Goal: Task Accomplishment & Management: Use online tool/utility

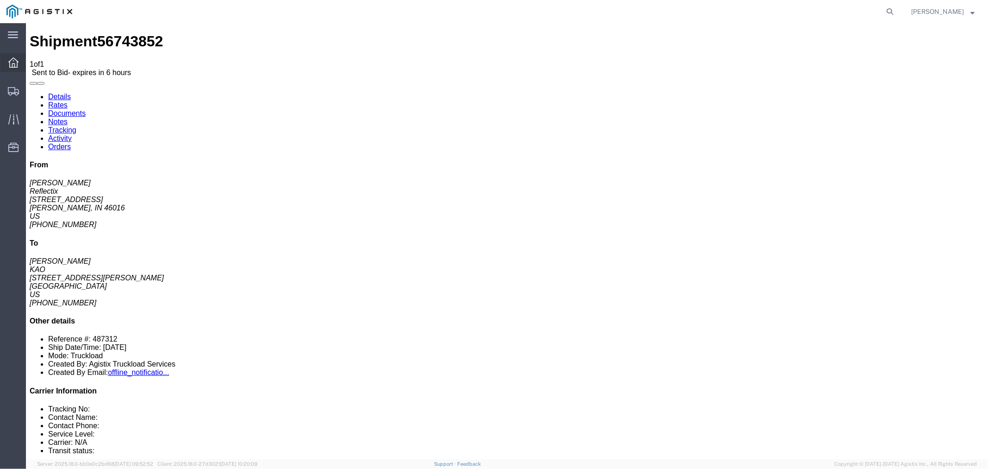
click at [13, 63] on icon at bounding box center [13, 62] width 10 height 10
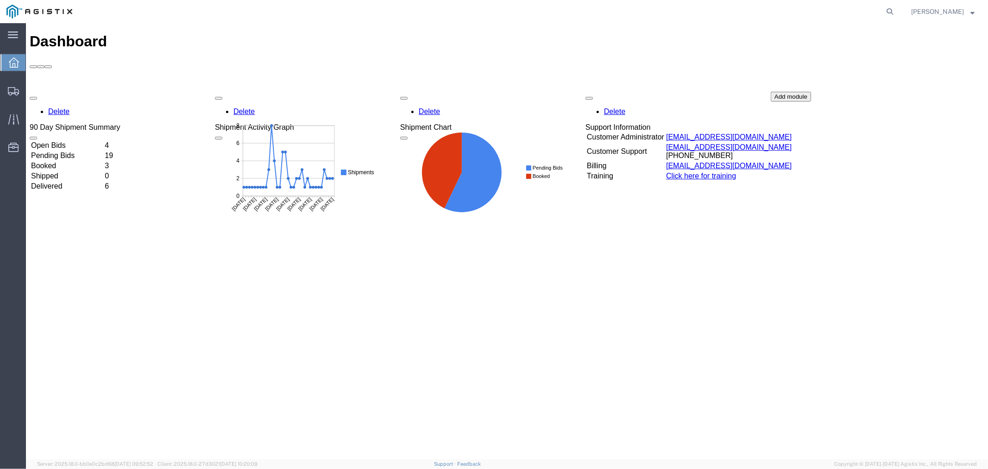
click at [84, 140] on td "Open Bids" at bounding box center [66, 144] width 73 height 9
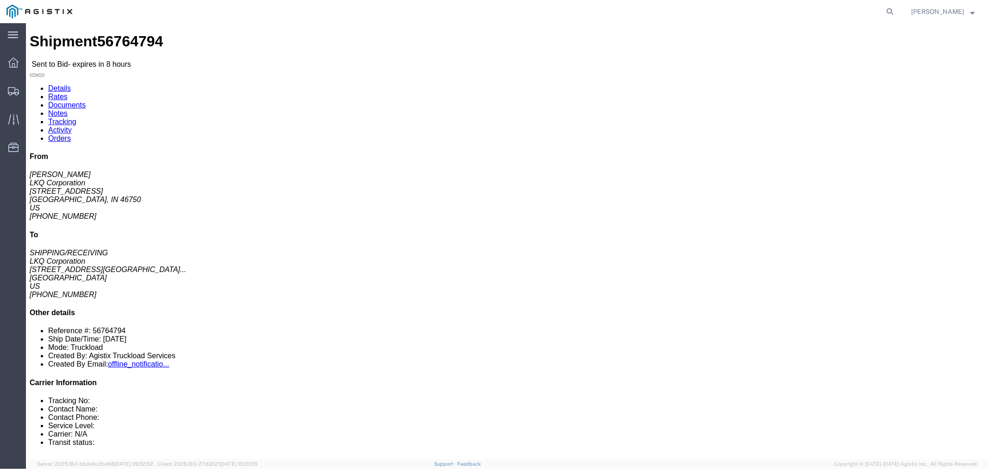
click button "button"
click link "Notes"
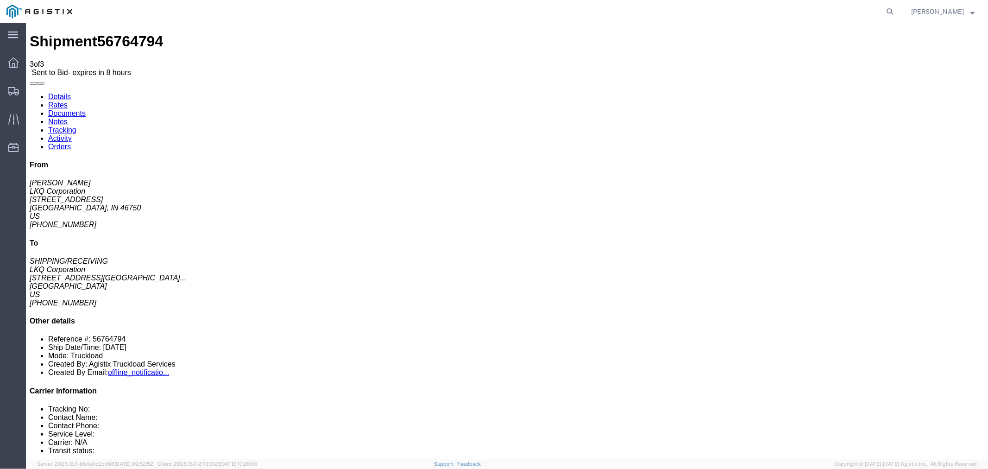
click at [67, 101] on link "Rates" at bounding box center [57, 105] width 19 height 8
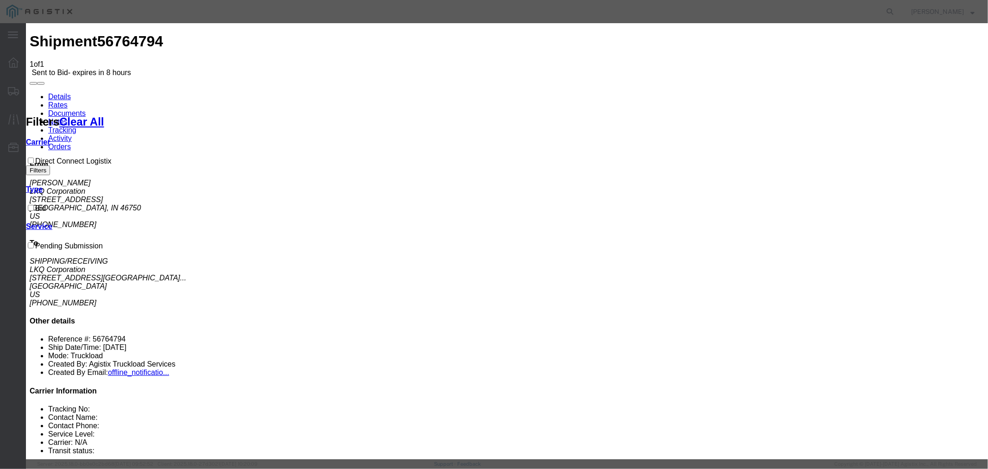
select select "4506"
select select "15907"
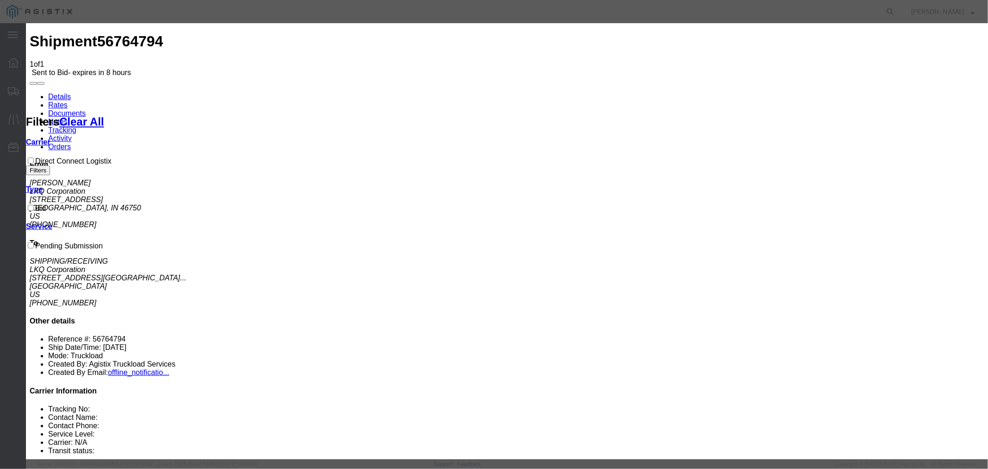
drag, startPoint x: 720, startPoint y: 108, endPoint x: 721, endPoint y: 114, distance: 5.7
type input "DCL"
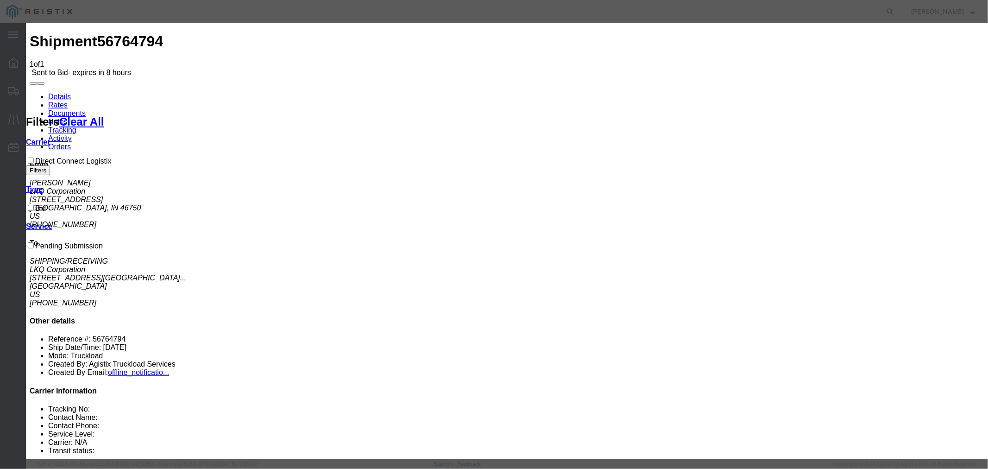
drag, startPoint x: 684, startPoint y: 216, endPoint x: 689, endPoint y: 216, distance: 5.1
type input "1025"
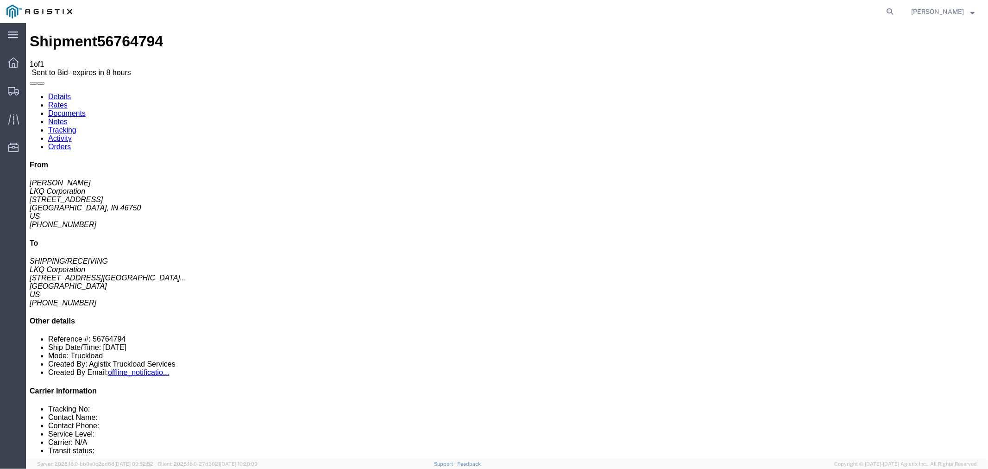
click at [61, 92] on link "Details" at bounding box center [59, 96] width 23 height 8
click at [15, 63] on icon at bounding box center [13, 62] width 10 height 10
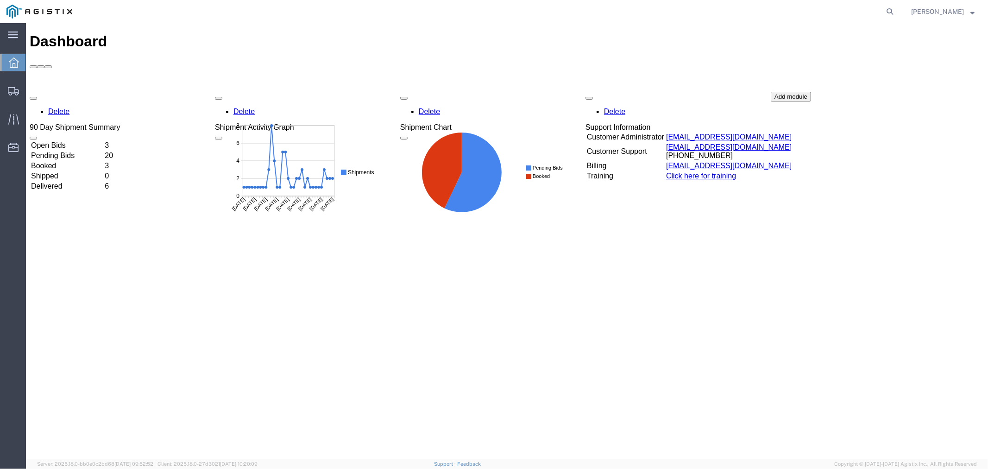
click at [70, 140] on td "Open Bids" at bounding box center [66, 144] width 73 height 9
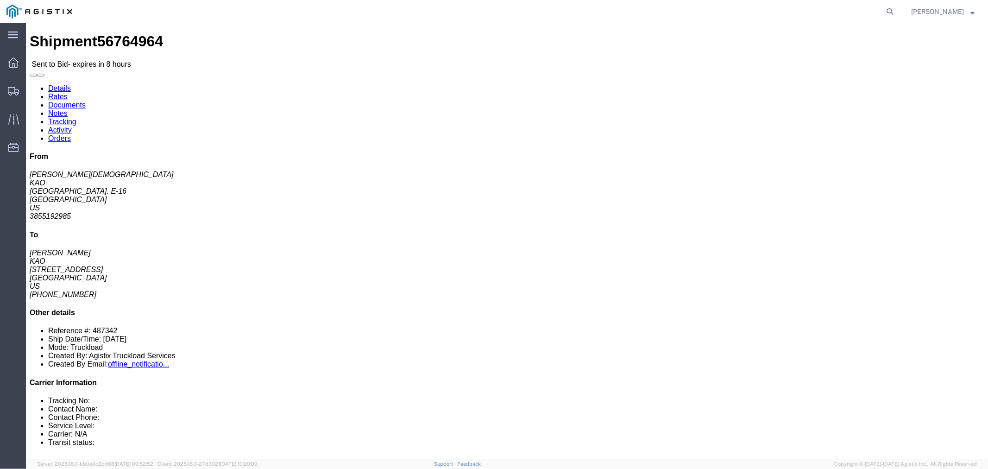
click button "button"
click link "Notes"
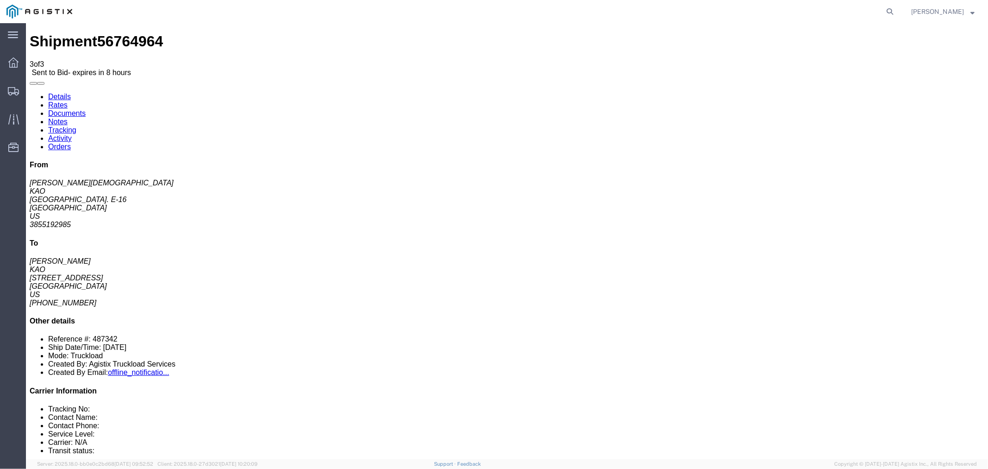
click at [67, 101] on link "Rates" at bounding box center [57, 105] width 19 height 8
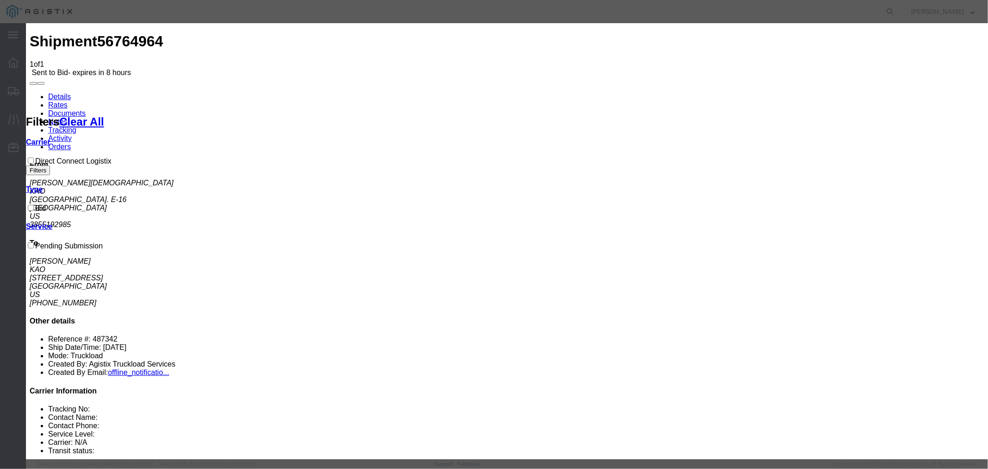
select select "4506"
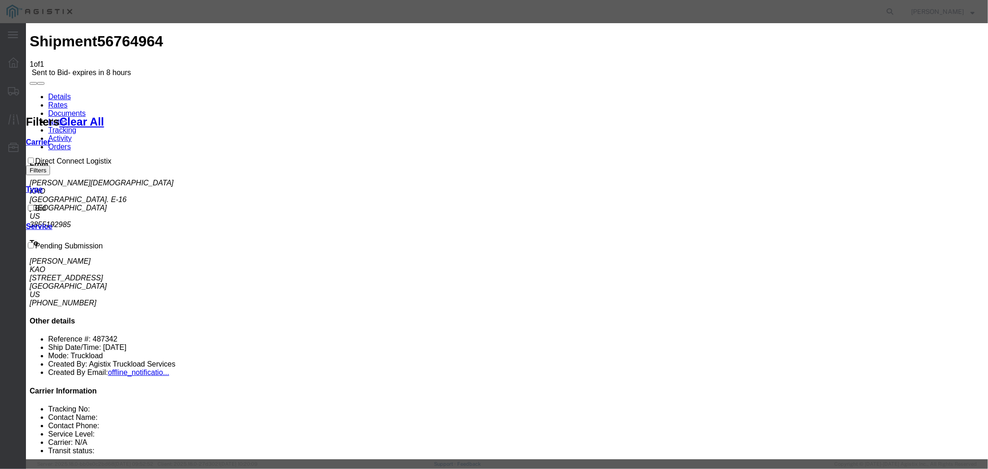
select select "15907"
drag, startPoint x: 693, startPoint y: 111, endPoint x: 698, endPoint y: 115, distance: 6.2
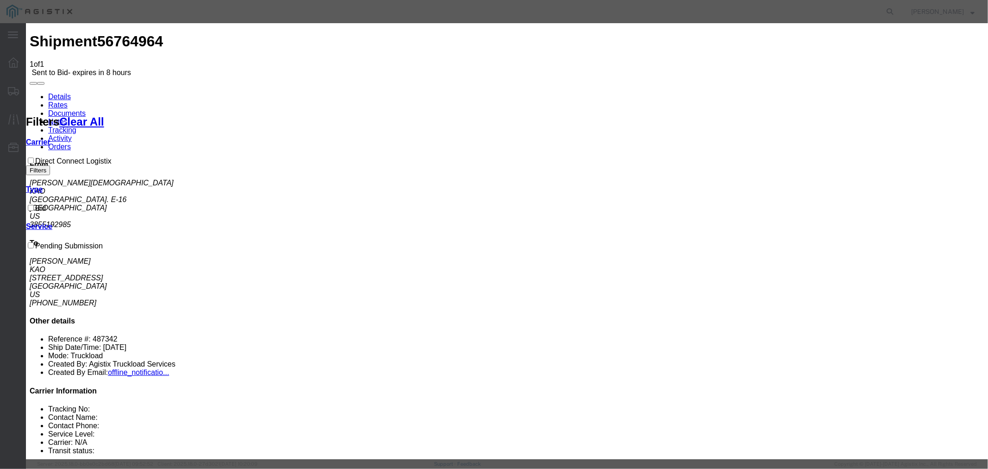
type input "DCL"
type input "2490"
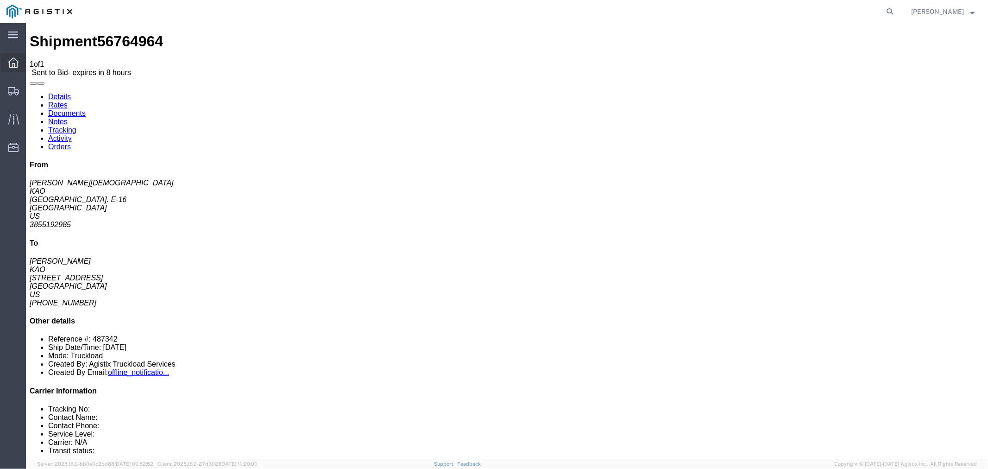
click at [17, 65] on icon at bounding box center [13, 62] width 10 height 10
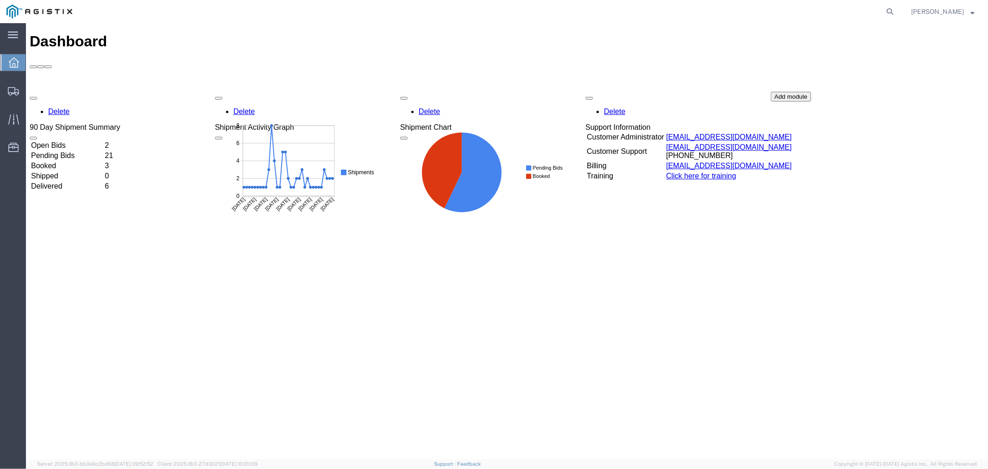
click at [67, 140] on td "Open Bids" at bounding box center [66, 144] width 73 height 9
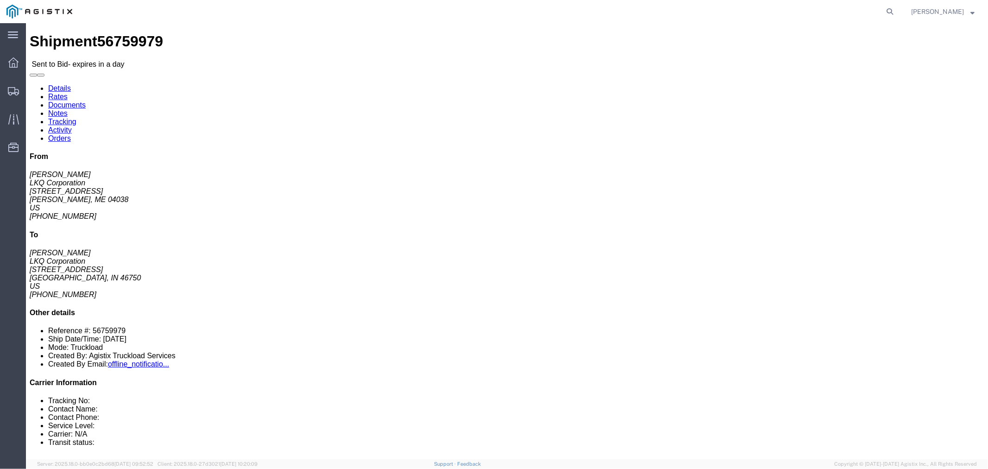
drag, startPoint x: 76, startPoint y: 208, endPoint x: 80, endPoint y: 204, distance: 5.2
click button "button"
click link "Notes"
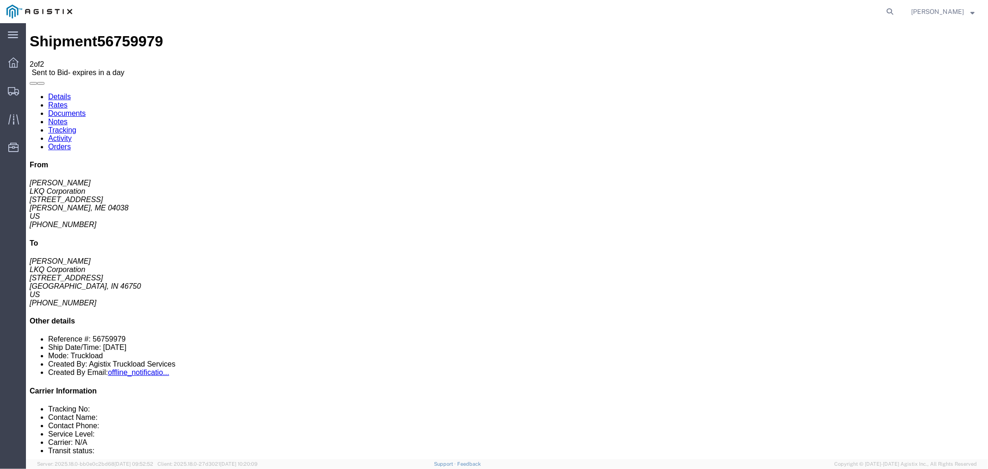
click at [67, 101] on link "Rates" at bounding box center [57, 105] width 19 height 8
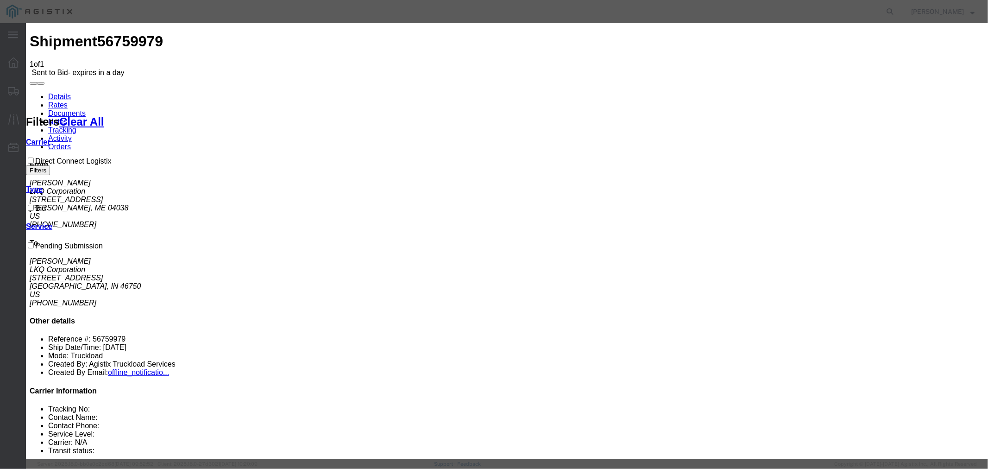
select select "4506"
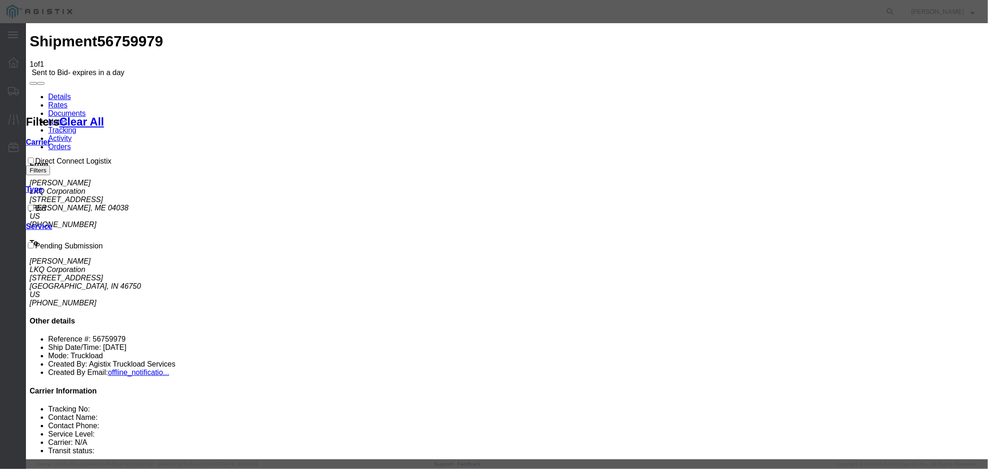
select select "15907"
type input "DCL"
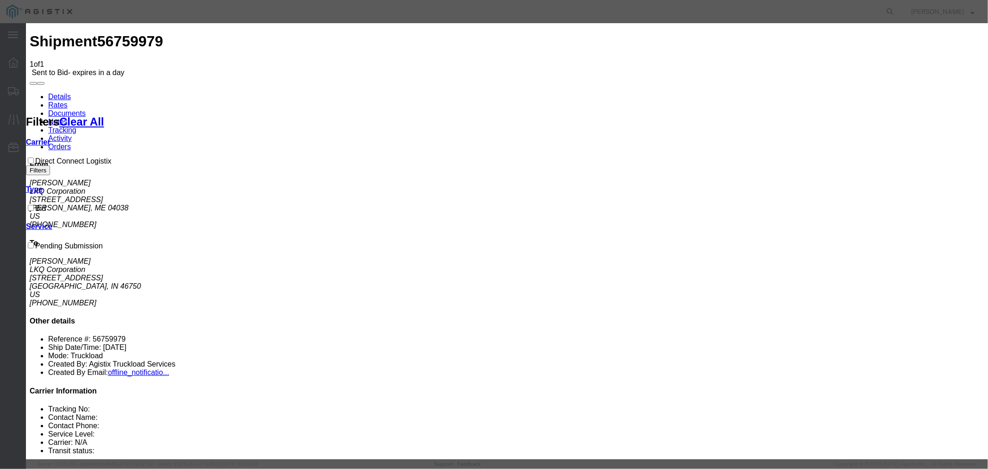
type input "1840"
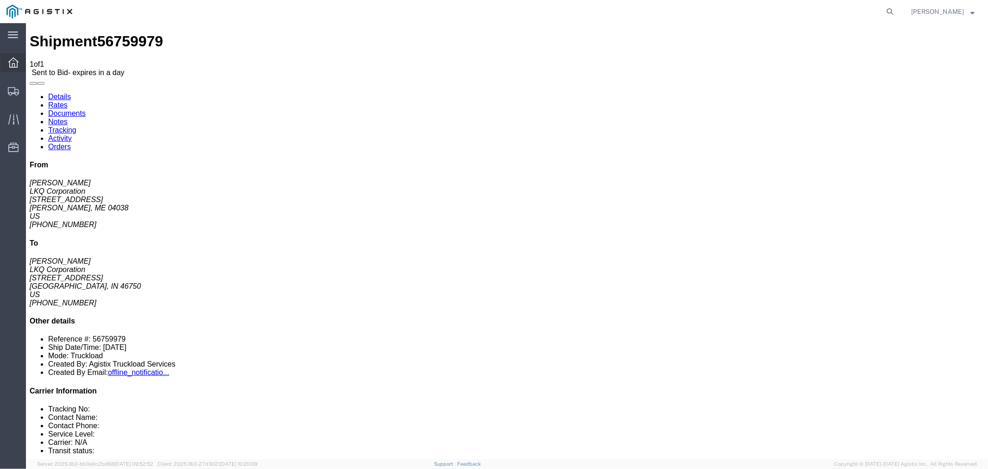
click at [13, 63] on icon at bounding box center [13, 62] width 10 height 10
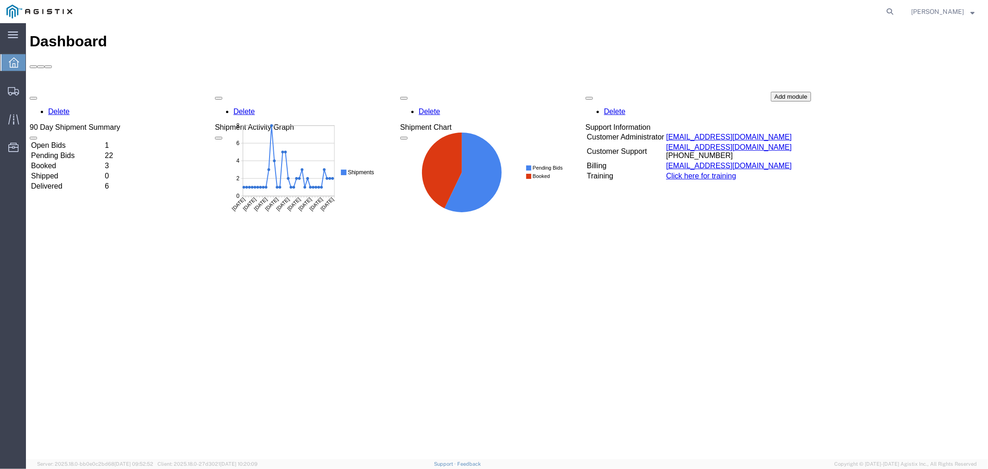
click at [70, 140] on td "Open Bids" at bounding box center [66, 144] width 73 height 9
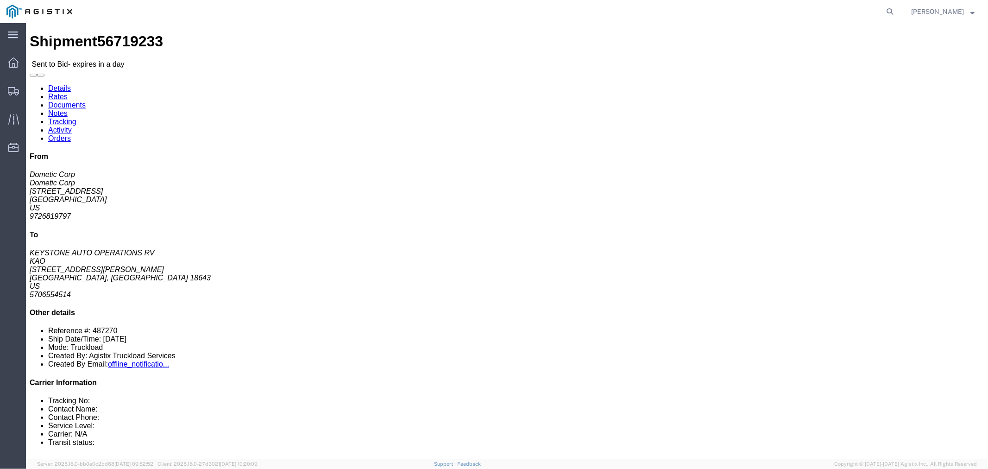
click link "Rates"
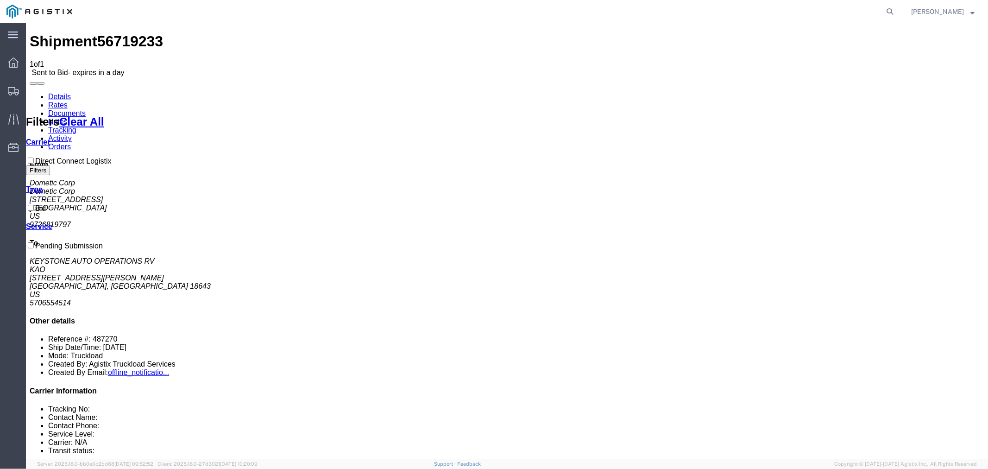
click at [67, 117] on link "Notes" at bounding box center [57, 121] width 19 height 8
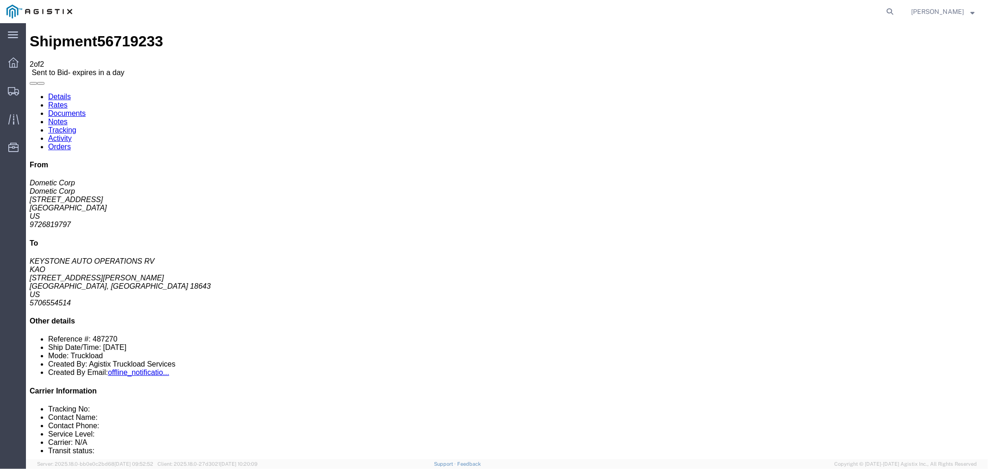
click at [67, 92] on link "Details" at bounding box center [59, 96] width 23 height 8
click button "button"
click link "Notes"
click at [67, 101] on link "Rates" at bounding box center [57, 105] width 19 height 8
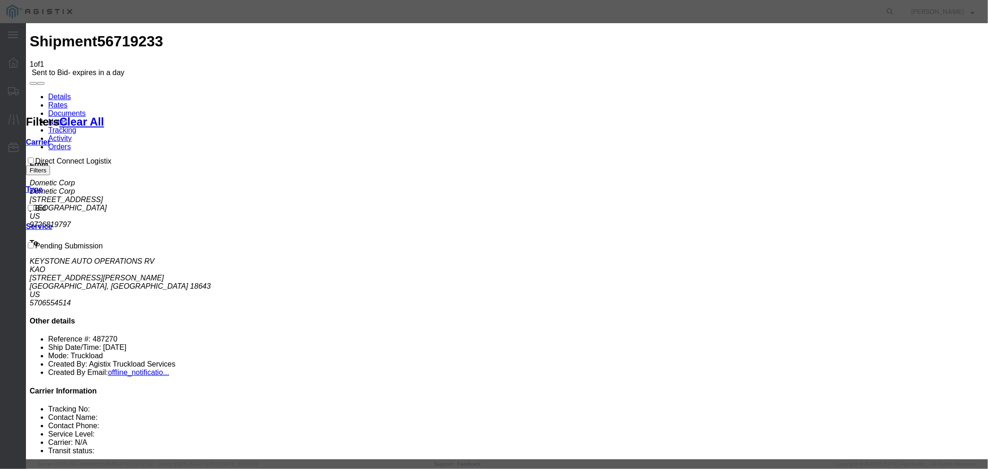
drag, startPoint x: 381, startPoint y: 106, endPoint x: 382, endPoint y: 112, distance: 6.1
select select "4506"
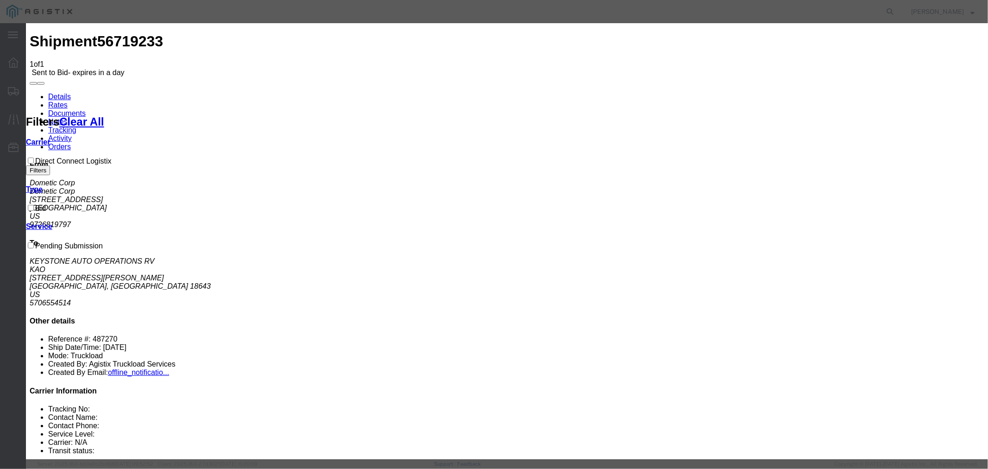
select select "15907"
drag, startPoint x: 679, startPoint y: 113, endPoint x: 686, endPoint y: 117, distance: 7.5
type input "DCL"
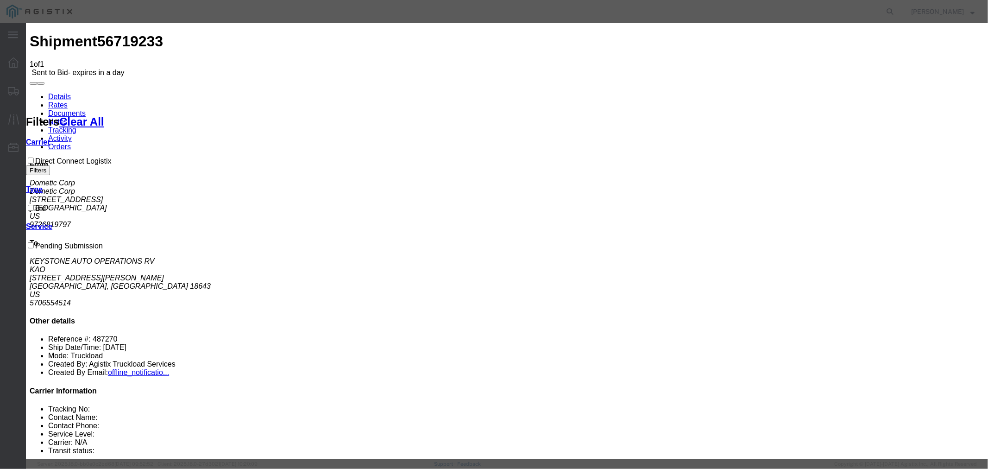
type input "2940"
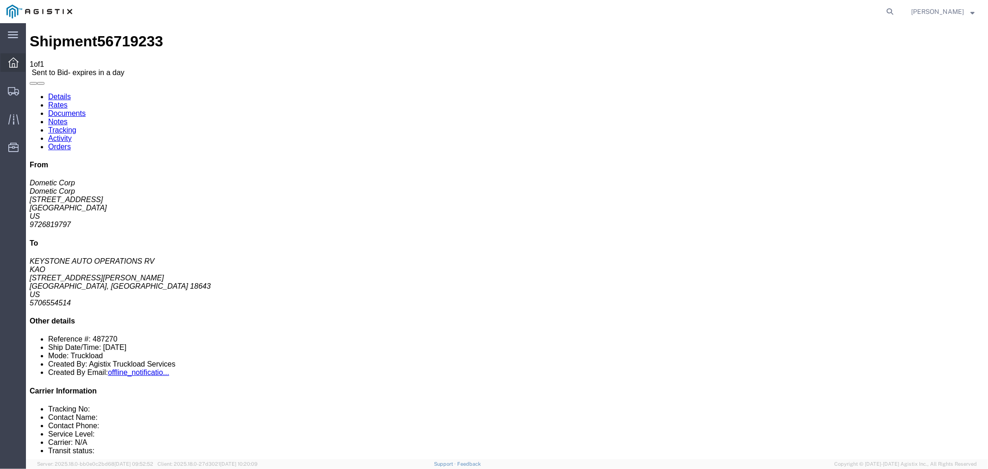
click at [10, 66] on icon at bounding box center [13, 62] width 10 height 10
